Goal: Task Accomplishment & Management: Manage account settings

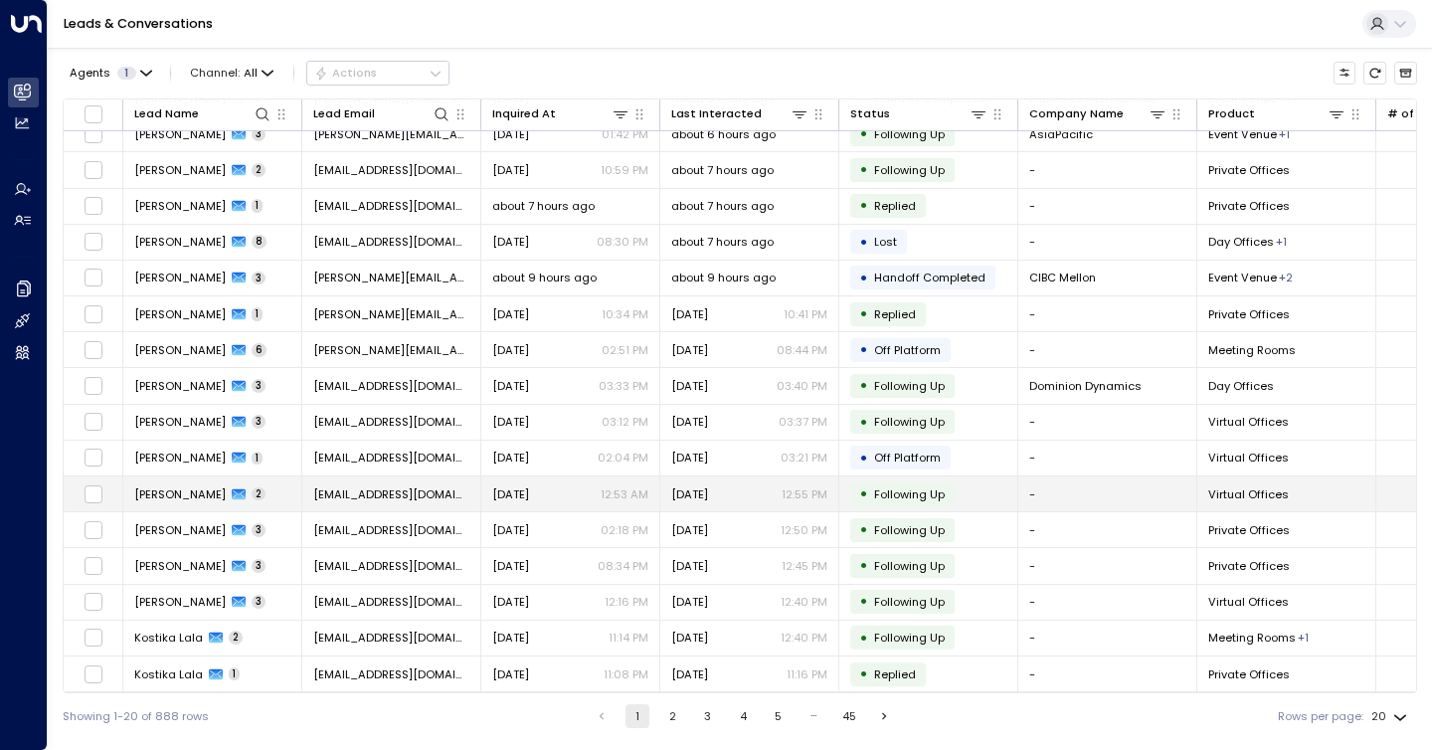
scroll to position [164, 0]
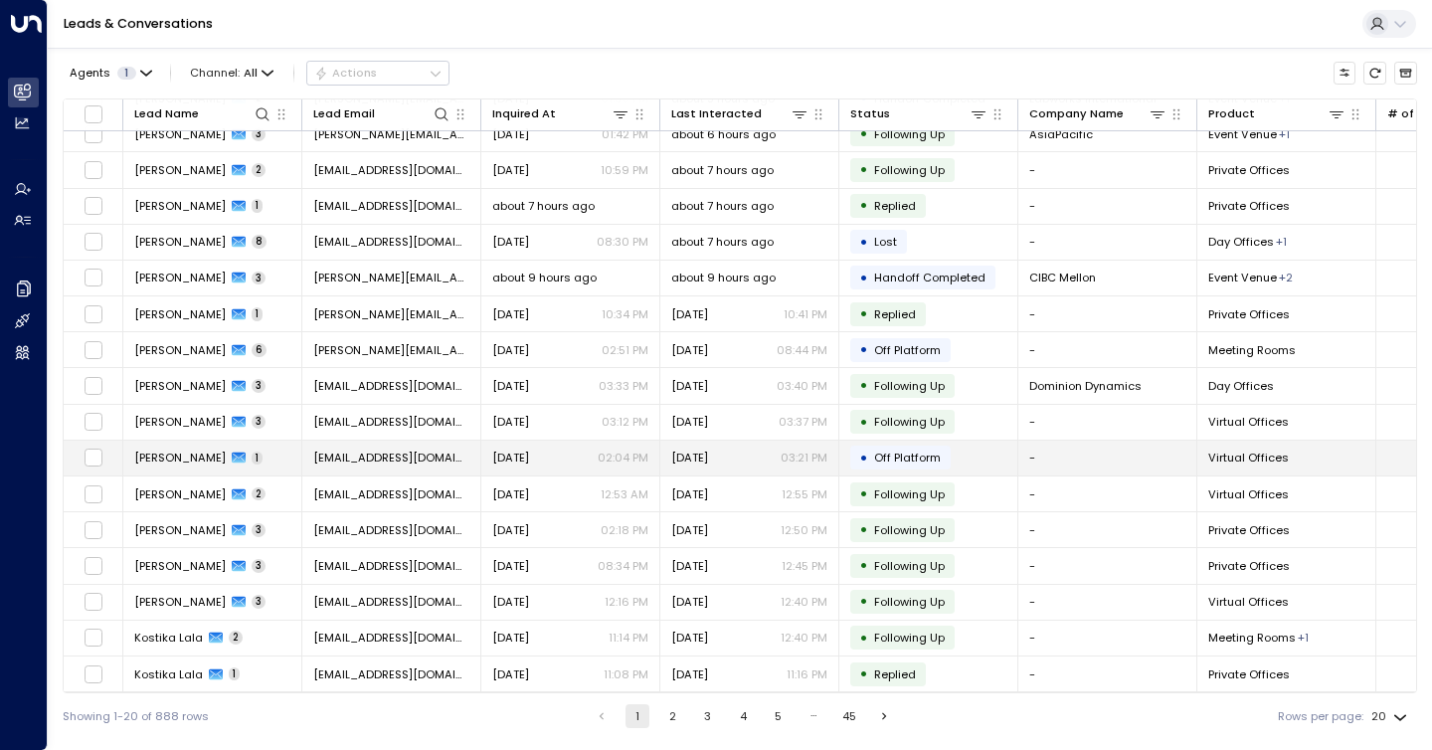
click at [853, 446] on div "• Off Platform" at bounding box center [900, 458] width 100 height 24
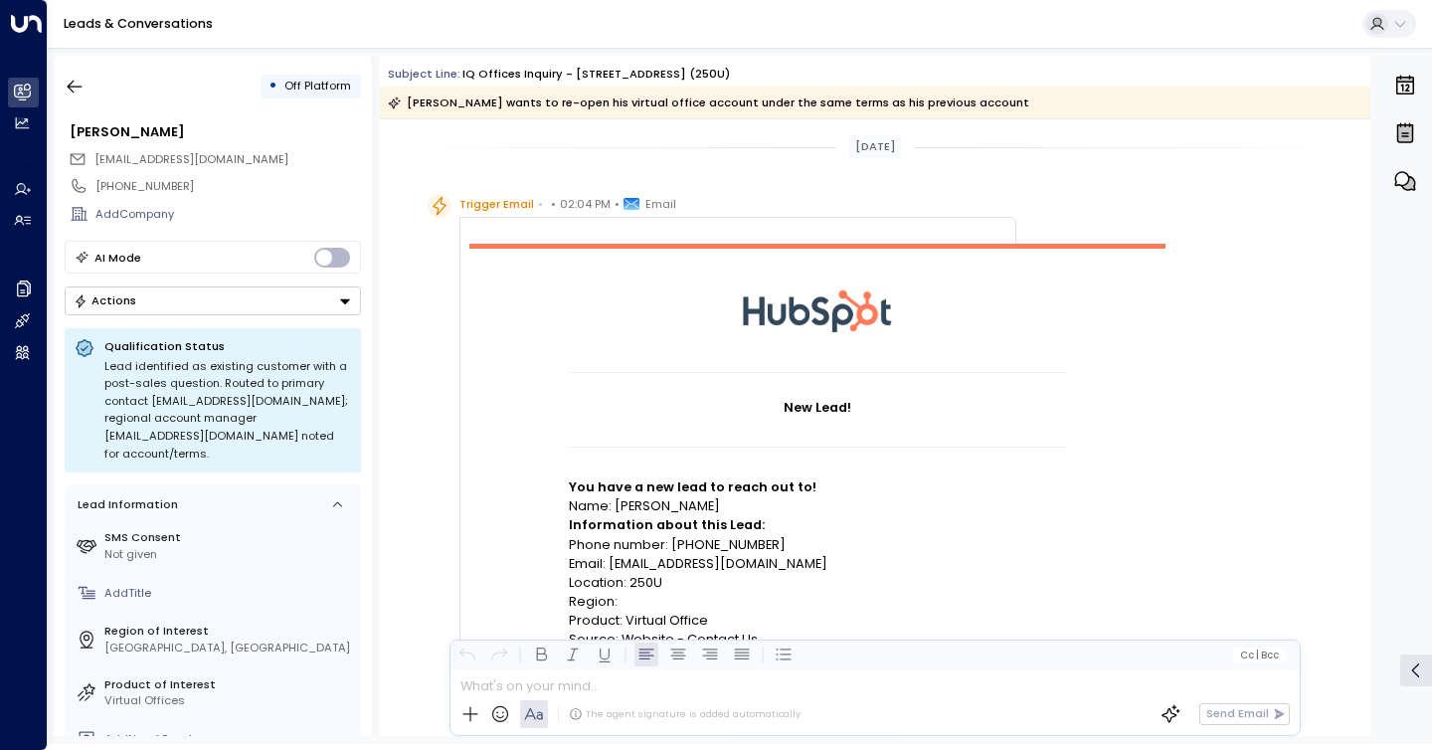
scroll to position [1249, 0]
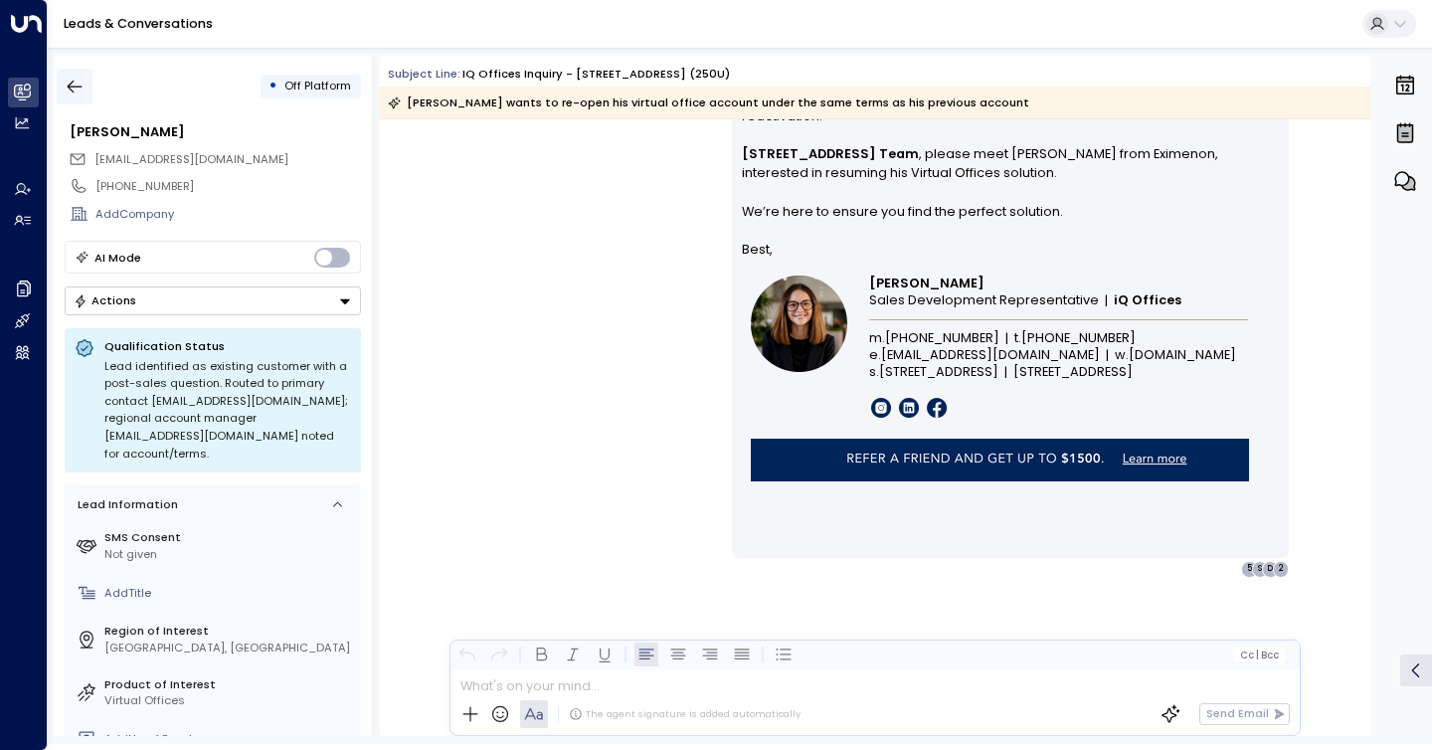
click at [79, 94] on icon "button" at bounding box center [75, 87] width 20 height 20
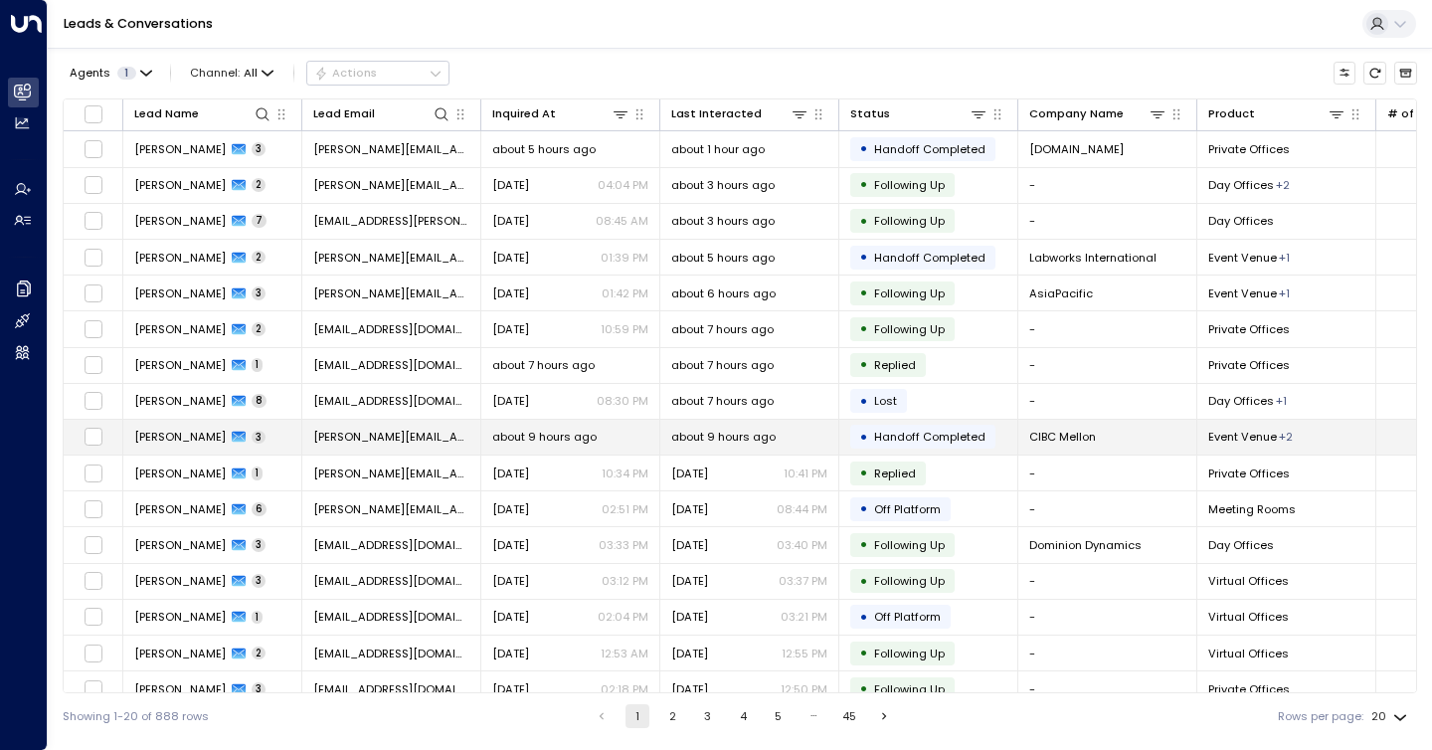
click at [192, 437] on span "[PERSON_NAME]" at bounding box center [179, 437] width 91 height 16
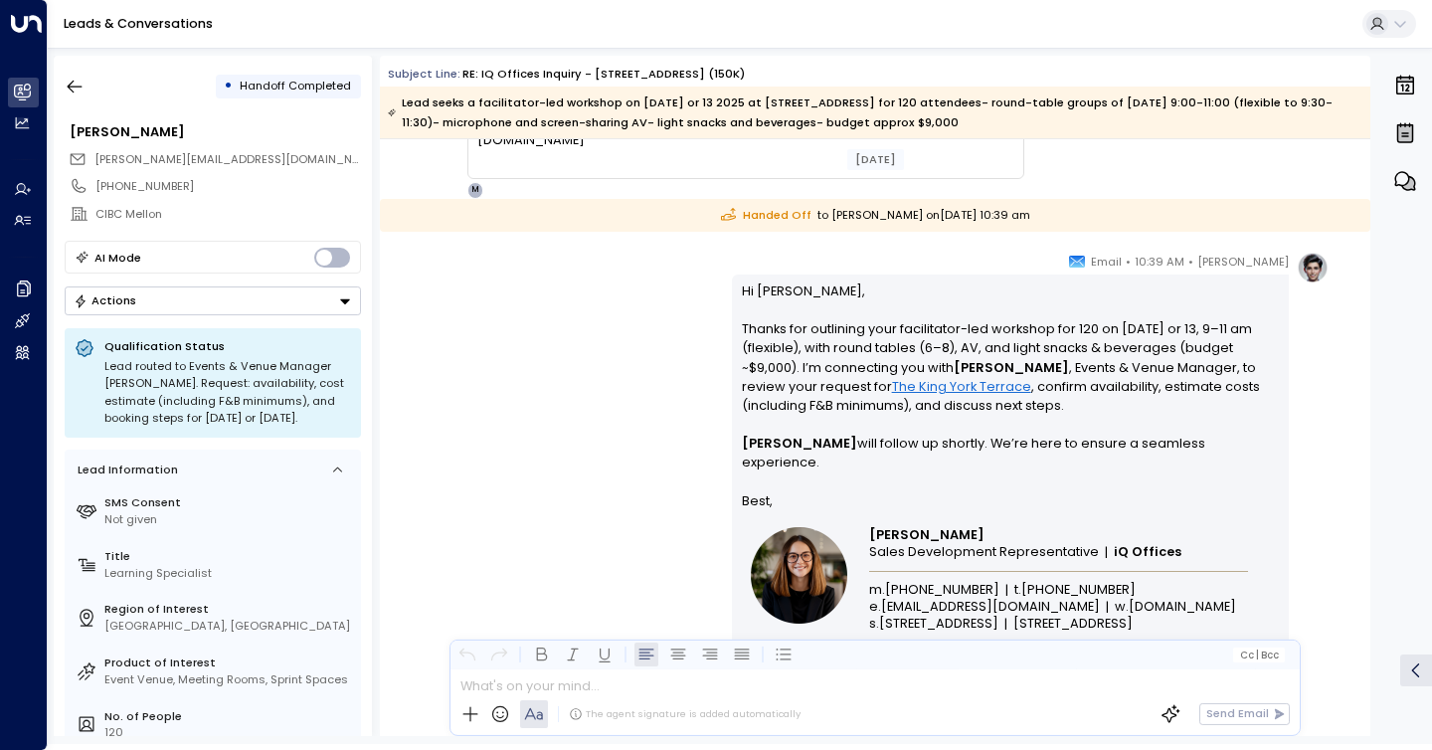
scroll to position [2435, 0]
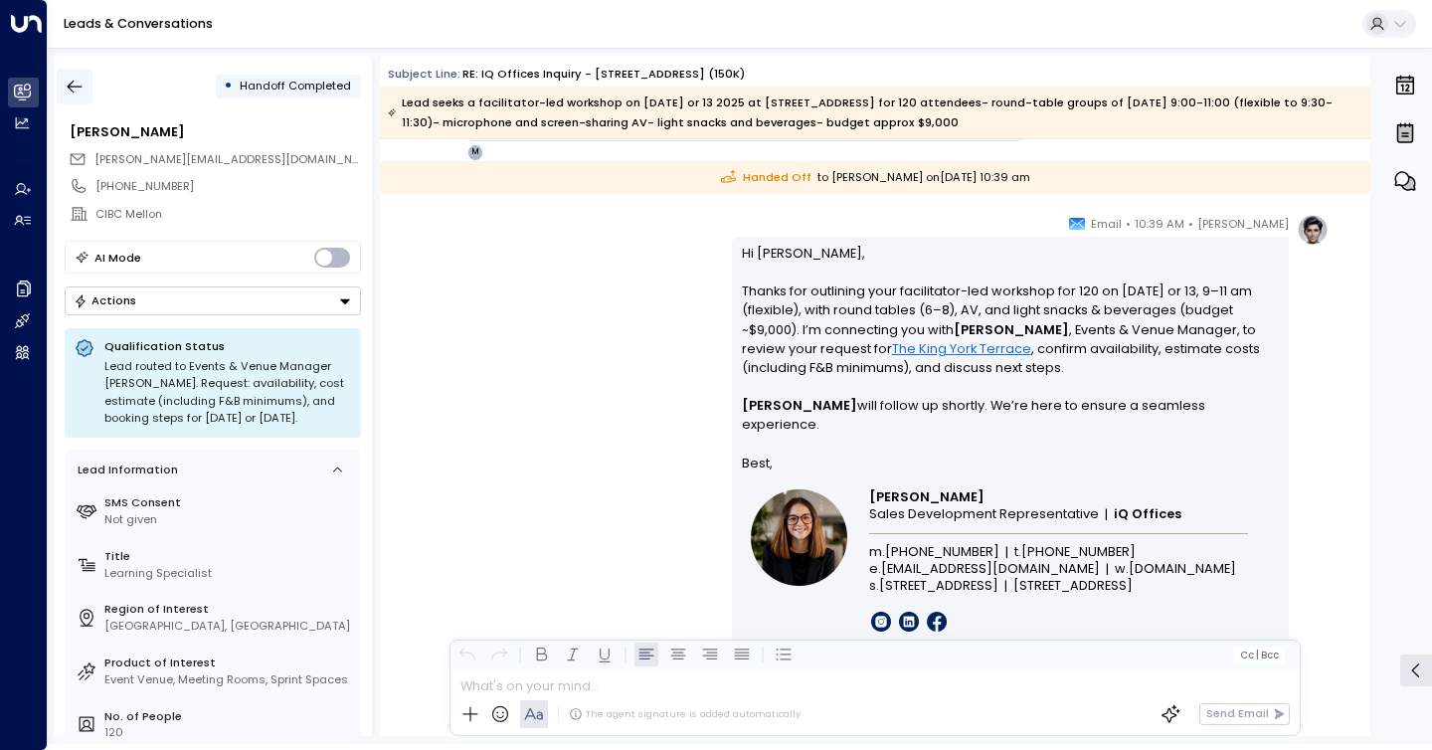
click at [79, 87] on icon "button" at bounding box center [75, 87] width 15 height 13
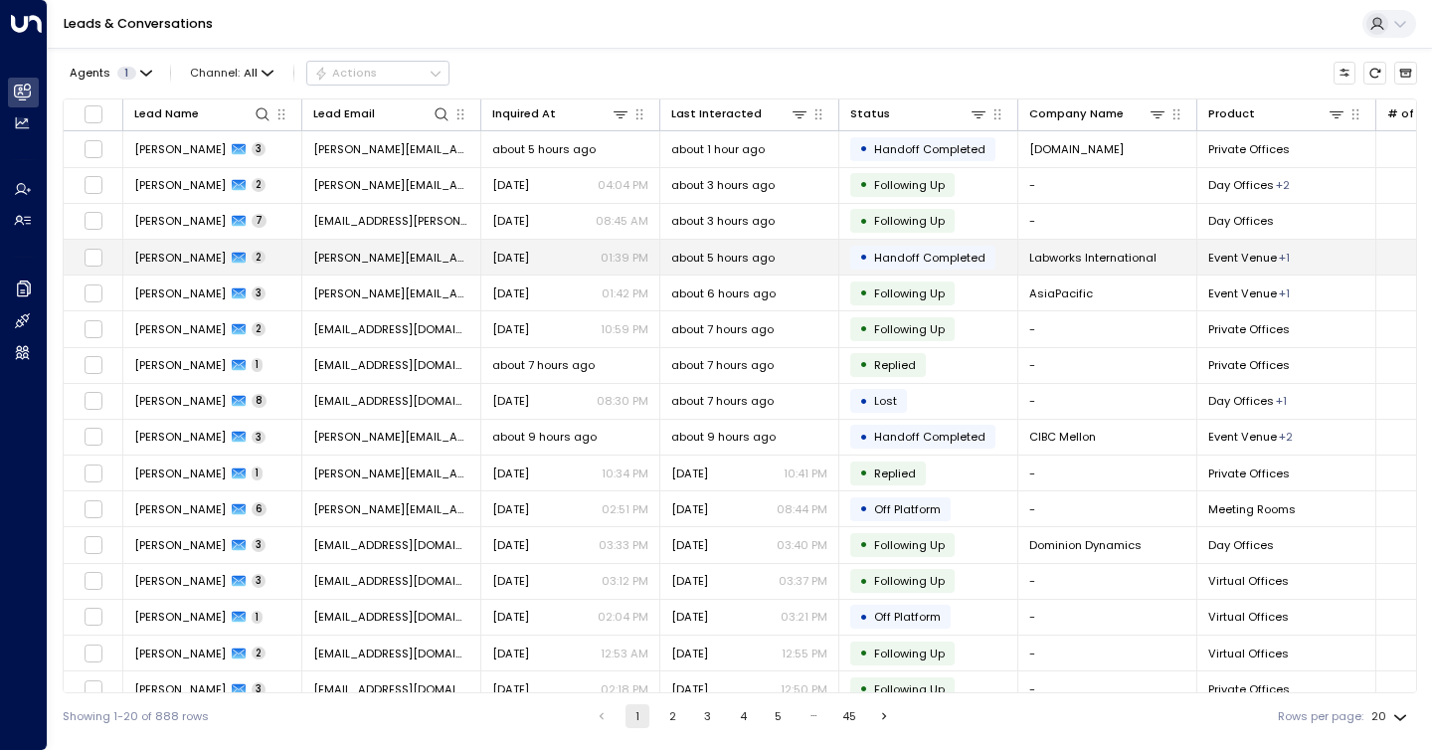
click at [855, 263] on div "• Handoff Completed" at bounding box center [922, 258] width 145 height 24
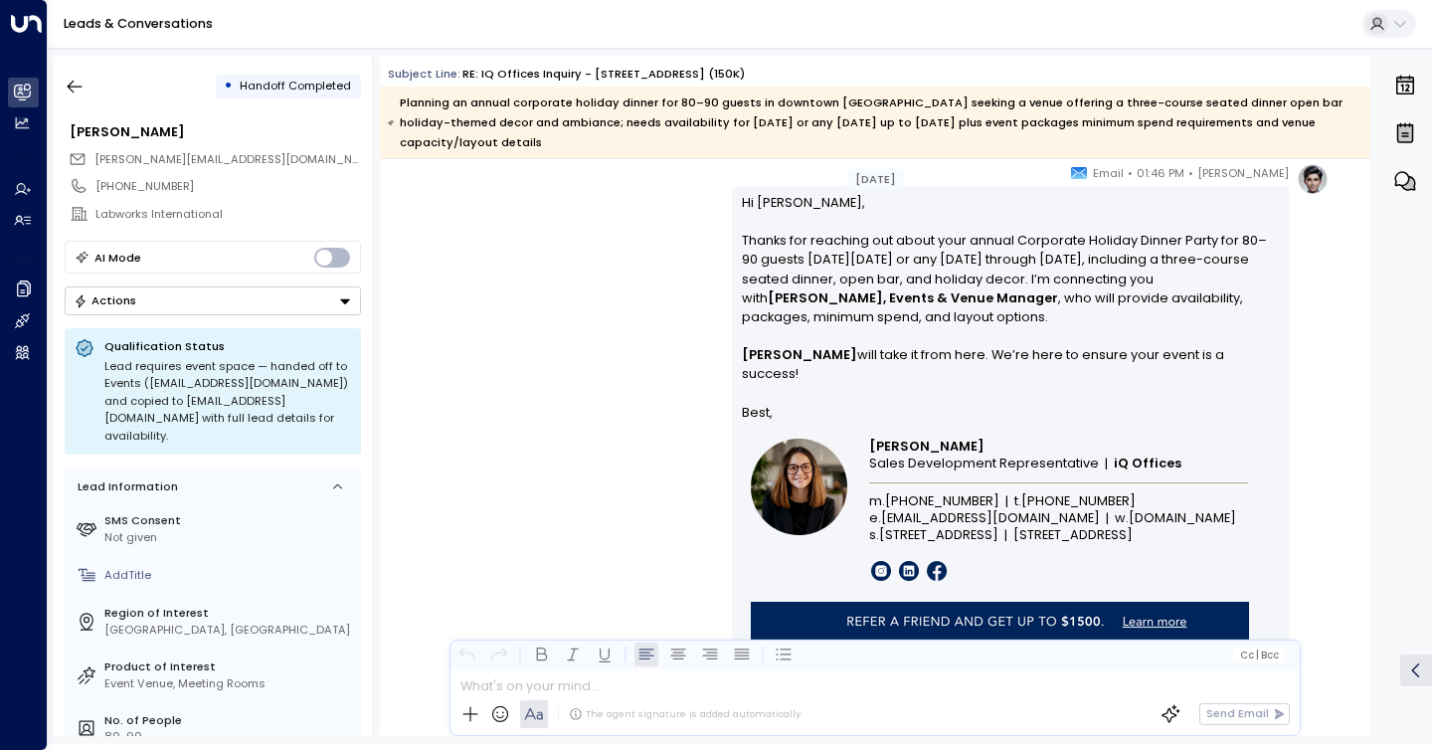
scroll to position [1178, 0]
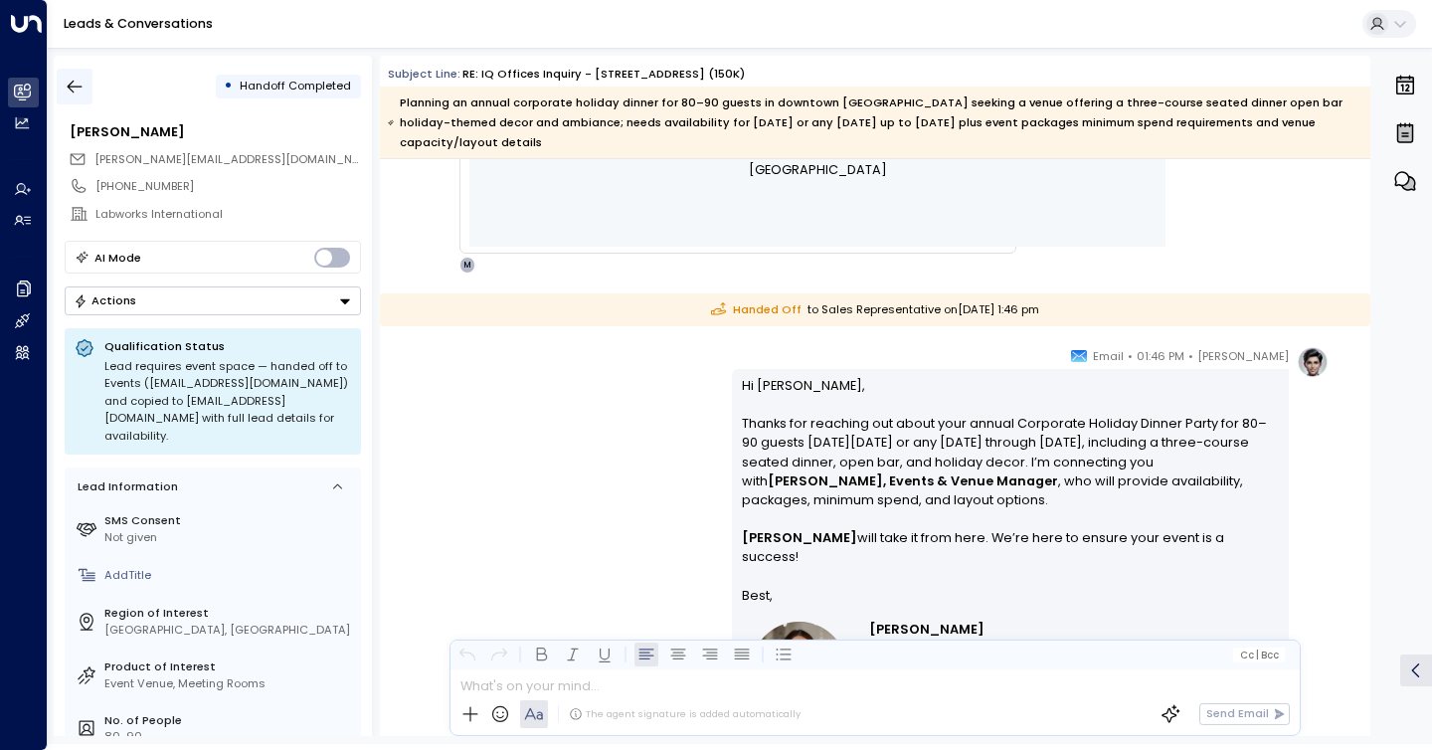
click at [82, 86] on icon "button" at bounding box center [75, 87] width 15 height 13
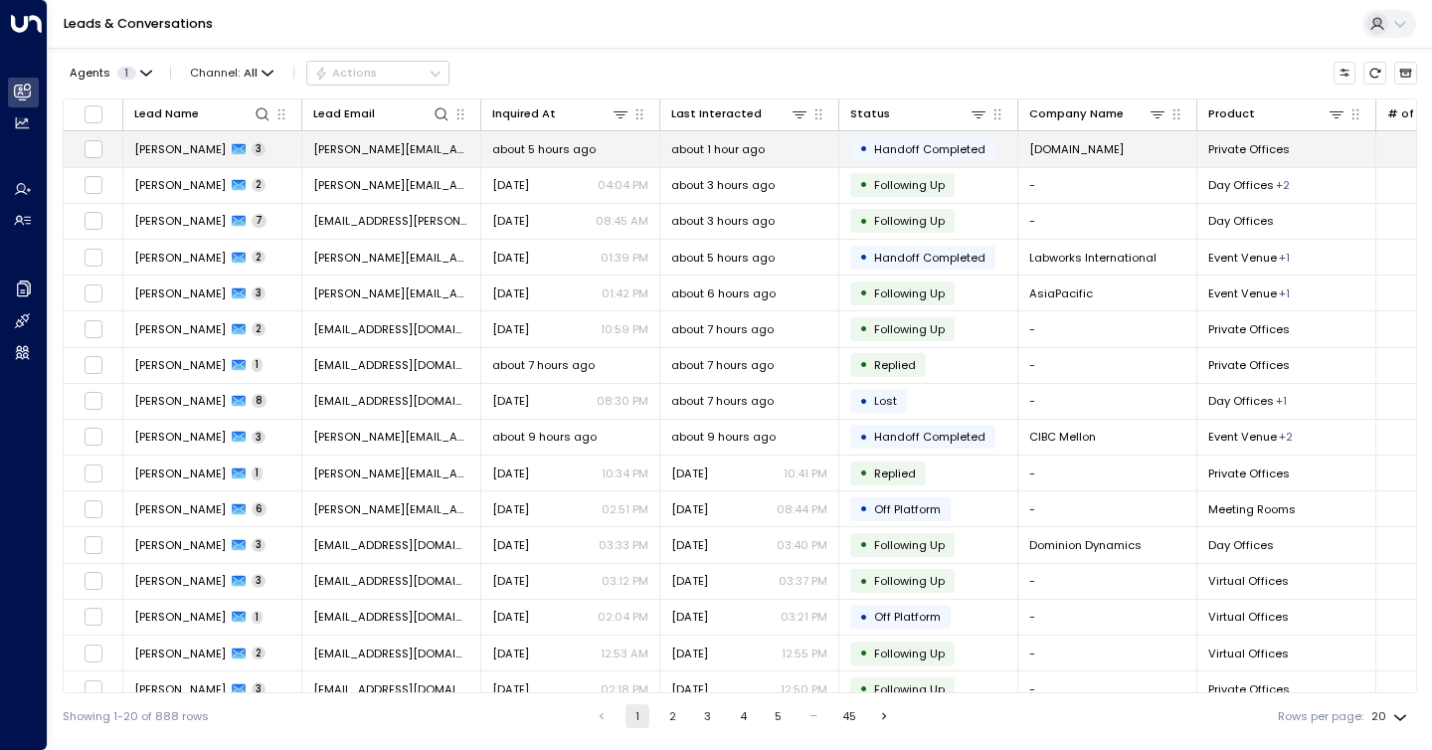
click at [821, 146] on div "about 1 hour ago" at bounding box center [749, 149] width 156 height 16
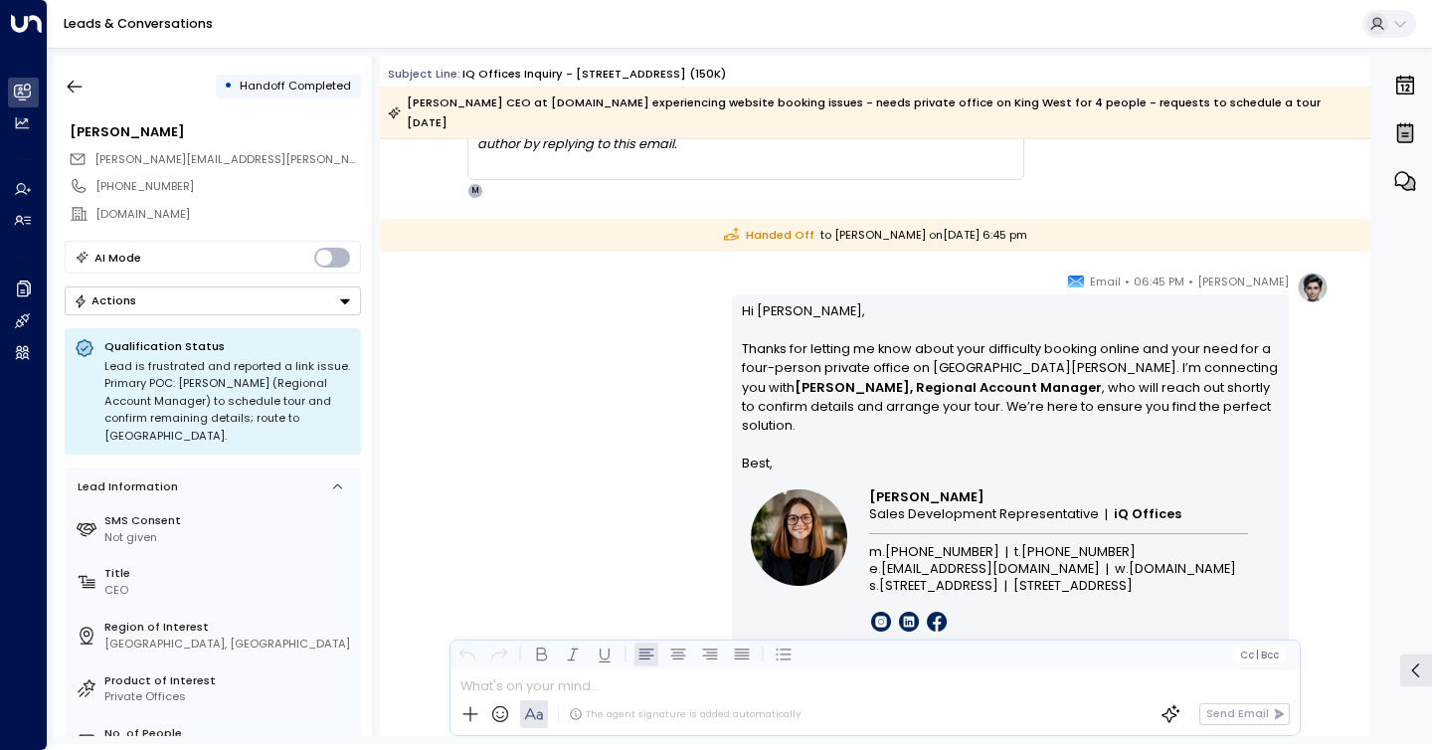
scroll to position [2399, 0]
